Goal: Find specific page/section

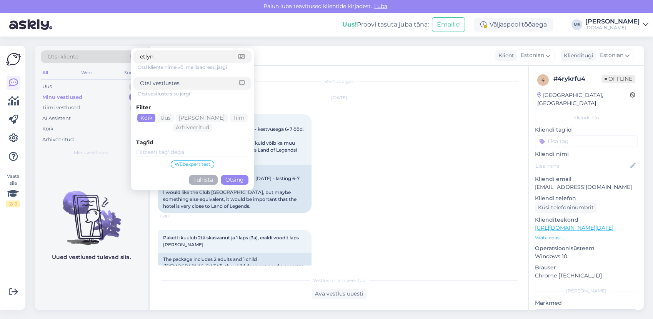
type input "etlyn"
click at [230, 180] on button "Otsing" at bounding box center [235, 180] width 28 height 10
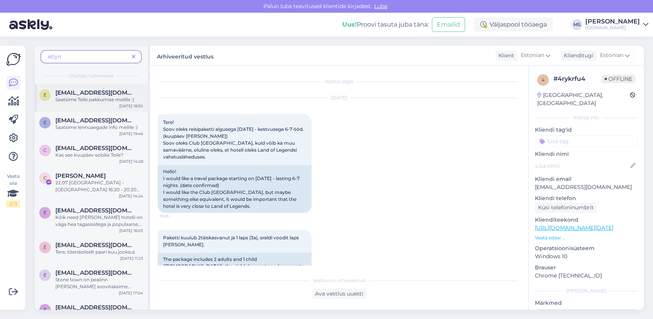
click at [92, 98] on div "Saatsime Teile pakkumise meilile :)" at bounding box center [99, 99] width 88 height 7
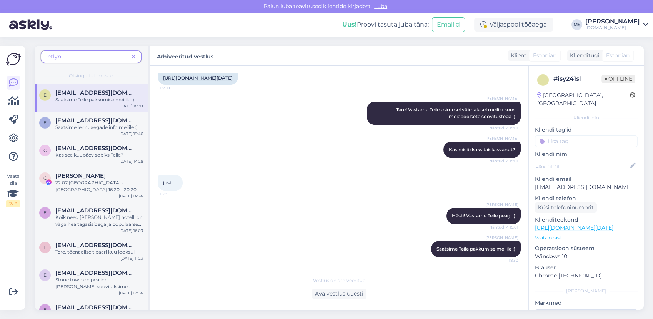
scroll to position [426, 0]
click at [134, 54] on div "etlyn" at bounding box center [91, 56] width 101 height 13
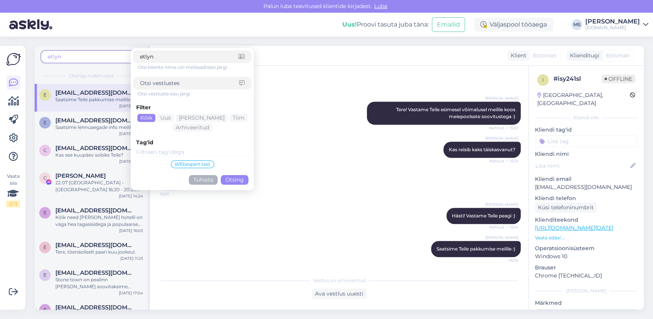
drag, startPoint x: 120, startPoint y: 48, endPoint x: 46, endPoint y: 49, distance: 74.3
click at [46, 48] on div "etlyn etlyn Otsi kliente nime või meiliaadressi järgi Otsi vestluste sisu järgi…" at bounding box center [91, 65] width 113 height 38
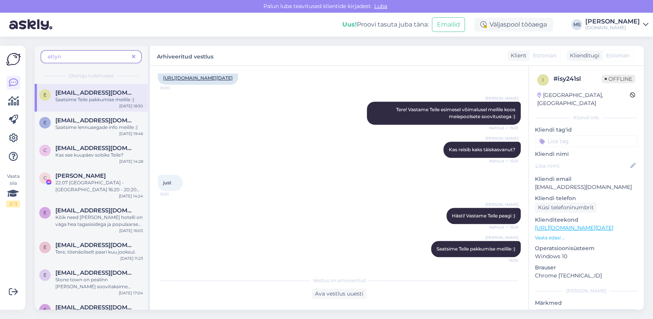
click at [135, 56] on icon at bounding box center [133, 56] width 3 height 5
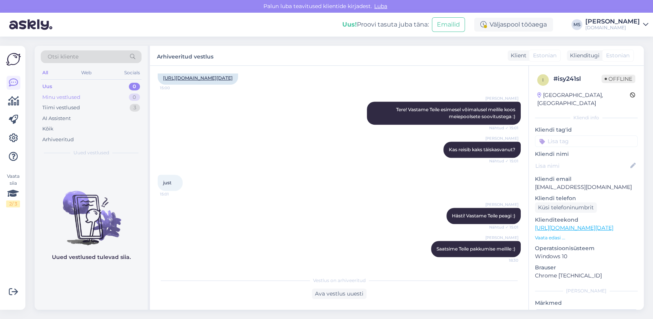
click at [75, 99] on div "Minu vestlused" at bounding box center [61, 98] width 38 height 8
